Goal: Information Seeking & Learning: Find specific fact

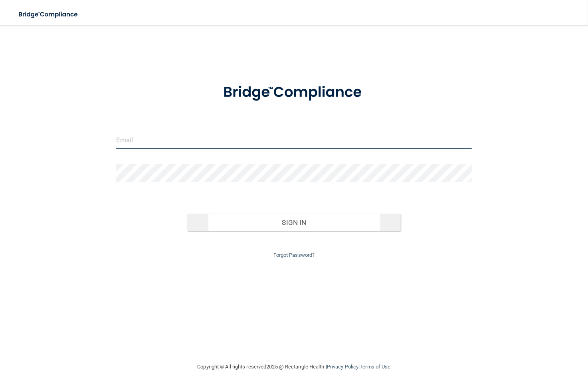
type input "[EMAIL_ADDRESS][DOMAIN_NAME]"
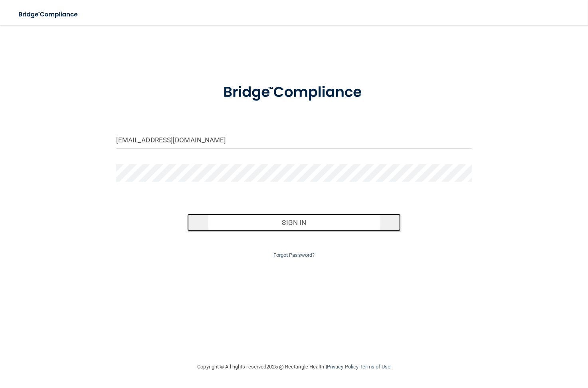
click at [249, 224] on button "Sign In" at bounding box center [294, 223] width 214 height 18
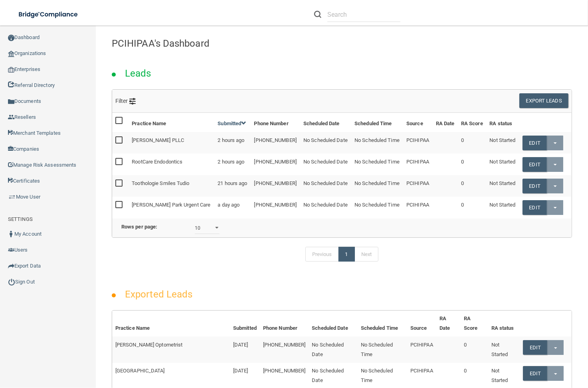
click at [437, 52] on div "PCIHIPAA's Dashboard" at bounding box center [342, 44] width 472 height 20
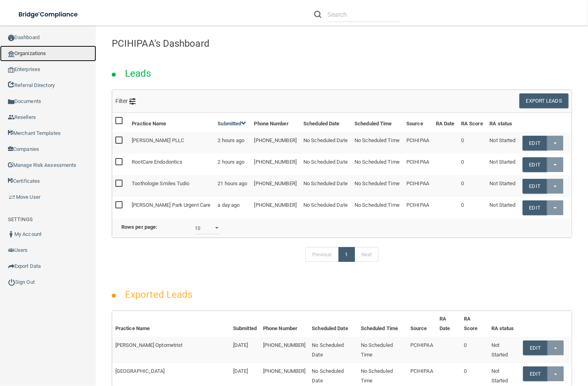
click at [57, 56] on link "Organizations" at bounding box center [48, 54] width 96 height 16
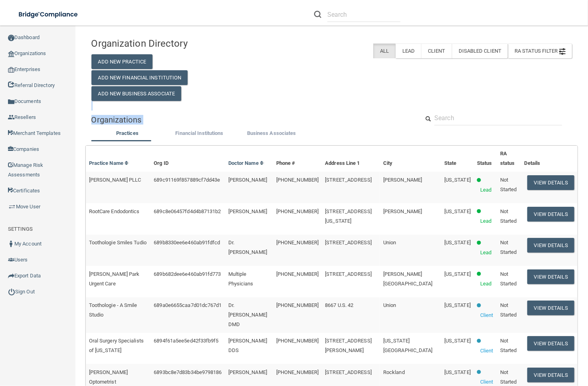
click at [444, 115] on div "Organization Directory Add New Practice Add New Financial Institution Add New B…" at bounding box center [331, 354] width 481 height 641
click at [448, 118] on input "text" at bounding box center [498, 118] width 128 height 15
paste input "[DOMAIN_NAME]"
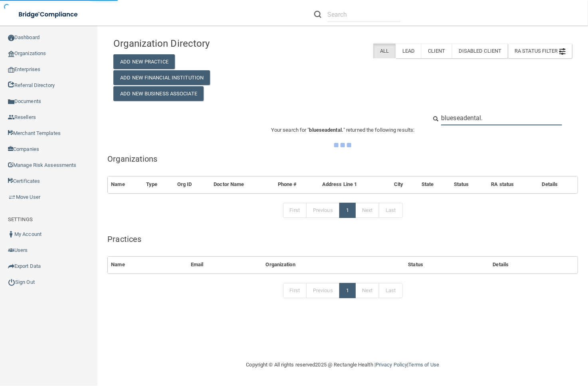
type input "blueseadental"
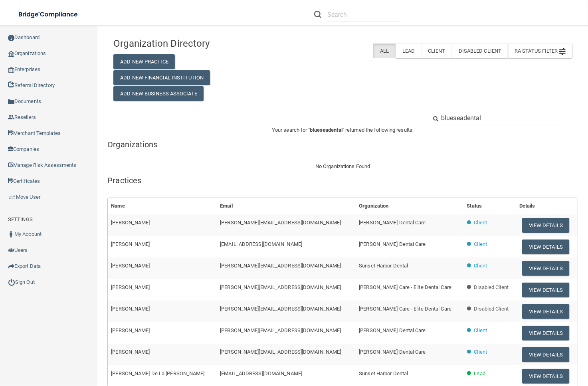
click at [448, 118] on input "blueseadental" at bounding box center [501, 118] width 121 height 15
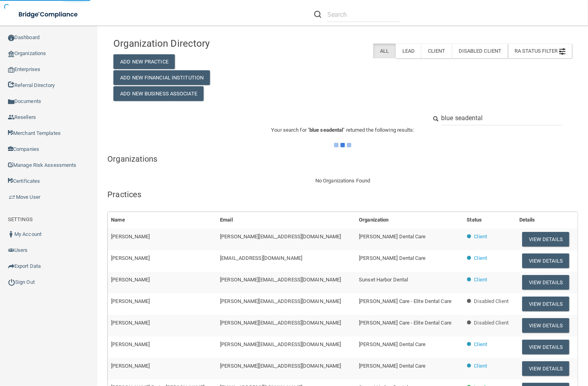
type input "blue sea dental"
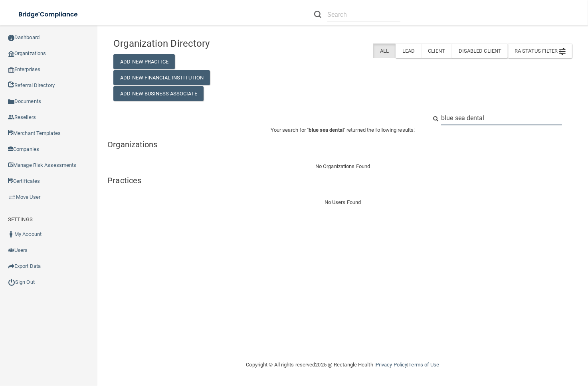
click at [486, 121] on input "blue sea dental" at bounding box center [501, 118] width 121 height 15
paste input "Blue Sea D"
type input "Blue Sea Dental"
click at [470, 109] on div "Organization Directory Add New Practice Add New Financial Institution Add New B…" at bounding box center [342, 121] width 459 height 174
click at [471, 116] on input "Blue Sea Dental" at bounding box center [501, 118] width 121 height 15
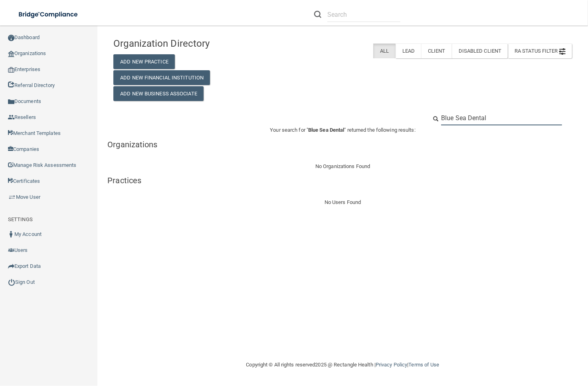
paste input "[DATE][PERSON_NAME]"
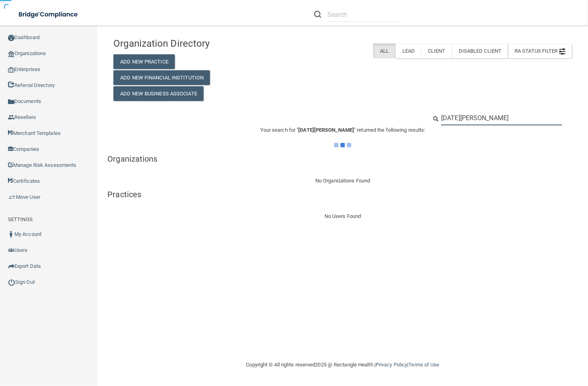
type input "[DATE][PERSON_NAME]"
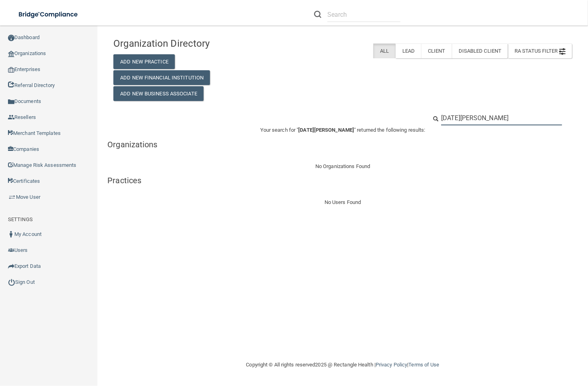
click at [488, 117] on input "[DATE][PERSON_NAME]" at bounding box center [501, 118] width 121 height 15
paste input "[PERSON_NAME][EMAIL_ADDRESS][DOMAIN_NAME]"
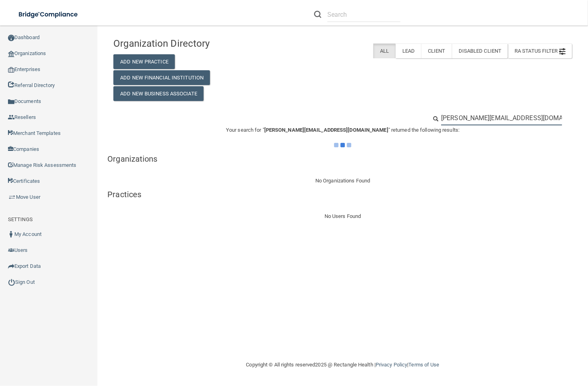
type input "[PERSON_NAME][EMAIL_ADDRESS][DOMAIN_NAME]"
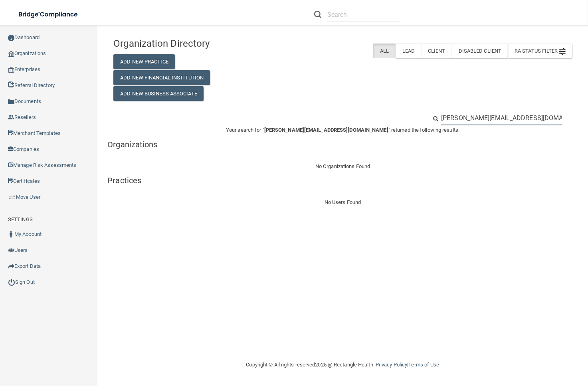
click at [495, 117] on input "[PERSON_NAME][EMAIL_ADDRESS][DOMAIN_NAME]" at bounding box center [501, 118] width 121 height 15
paste input "RH-00125910"
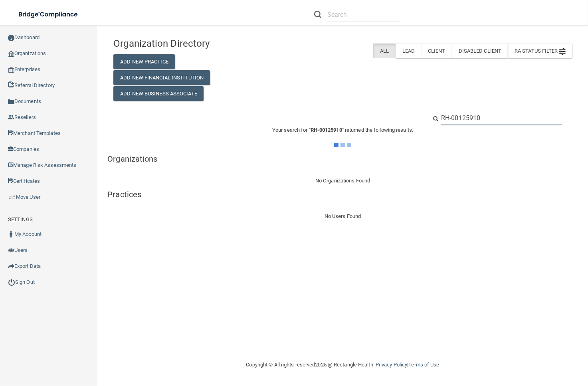
type input "RH-00125910"
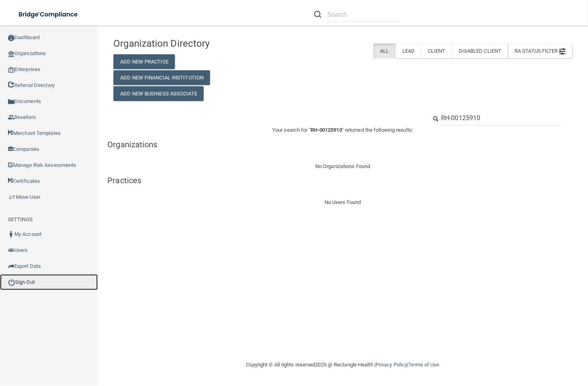
click at [42, 284] on link "Sign Out" at bounding box center [49, 282] width 98 height 16
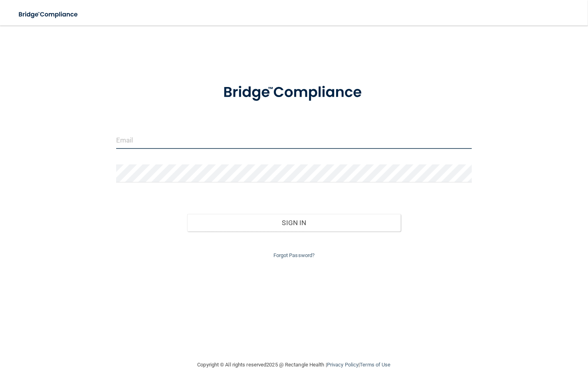
type input "[EMAIL_ADDRESS][DOMAIN_NAME]"
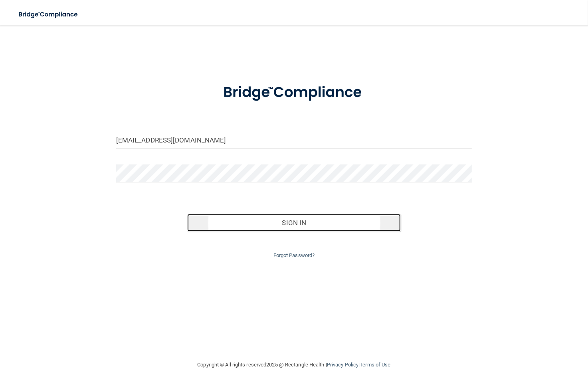
click at [238, 221] on button "Sign In" at bounding box center [294, 223] width 214 height 18
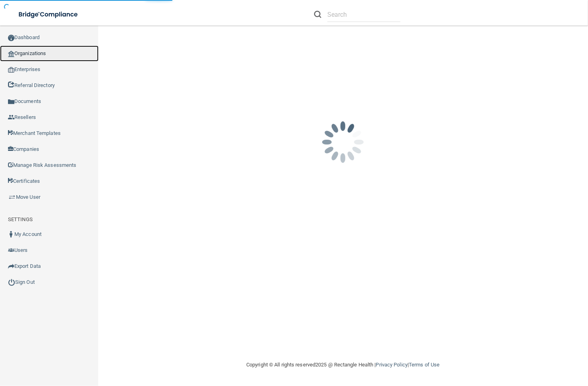
click at [32, 51] on link "Organizations" at bounding box center [49, 54] width 99 height 16
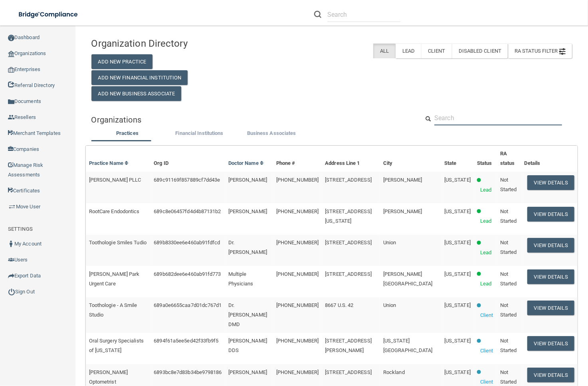
click at [464, 116] on input "text" at bounding box center [498, 118] width 128 height 15
paste input "Blue Sea Dental"
type input "Blue Sea Dental"
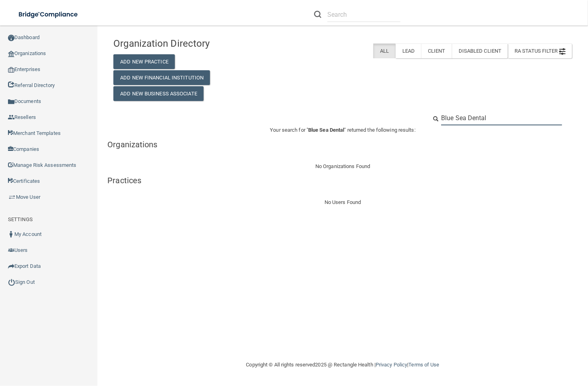
click at [503, 111] on input "Blue Sea Dental" at bounding box center [501, 118] width 121 height 15
paste input "Smiles of [GEOGRAPHIC_DATA][PERSON_NAME]"
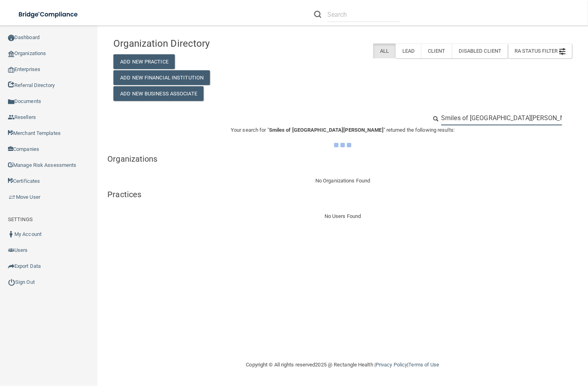
type input "Smiles of [GEOGRAPHIC_DATA][PERSON_NAME]"
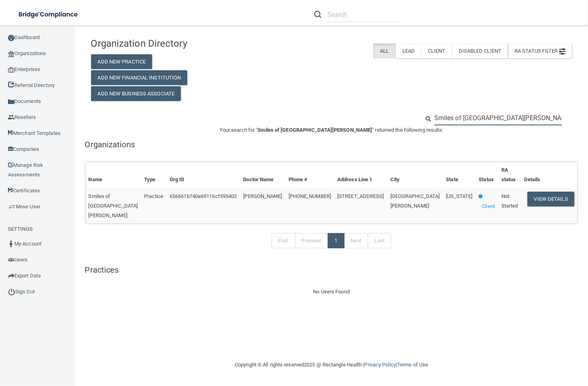
click at [501, 124] on input "Smiles of [GEOGRAPHIC_DATA][PERSON_NAME]" at bounding box center [498, 118] width 128 height 15
paste input "[EMAIL_ADDRESS][DOMAIN_NAME]"
type input "[EMAIL_ADDRESS][DOMAIN_NAME]"
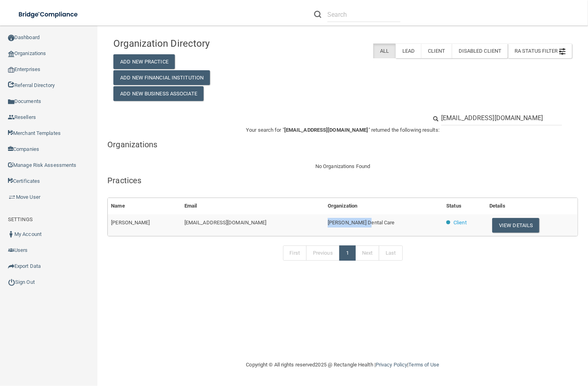
drag, startPoint x: 346, startPoint y: 223, endPoint x: 304, endPoint y: 221, distance: 41.6
click at [304, 221] on tr "[PERSON_NAME] [EMAIL_ADDRESS][DOMAIN_NAME] [PERSON_NAME] Care Client View Detai…" at bounding box center [343, 225] width 470 height 22
click at [492, 225] on button "View Details" at bounding box center [515, 225] width 47 height 15
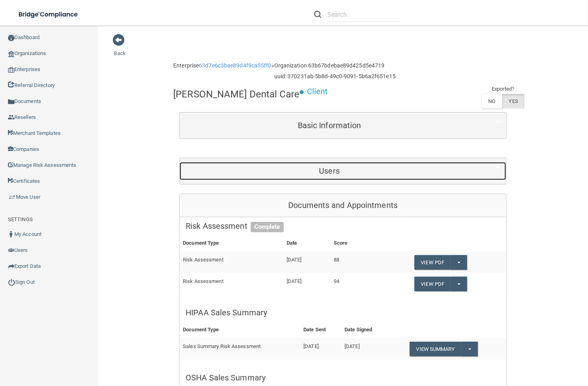
click at [289, 176] on div "Users" at bounding box center [329, 171] width 299 height 18
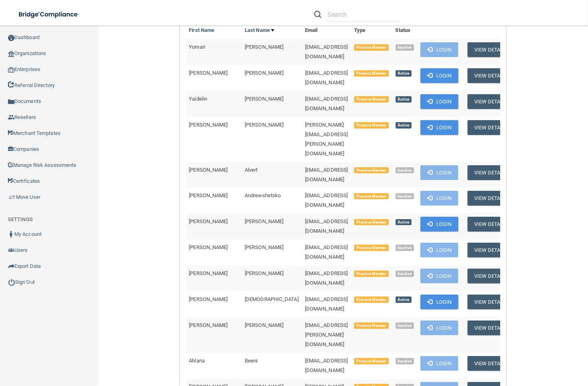
scroll to position [1730, 0]
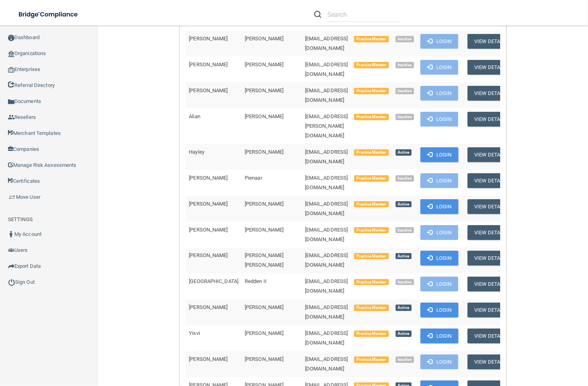
drag, startPoint x: 267, startPoint y: 212, endPoint x: 332, endPoint y: 206, distance: 64.6
